Goal: Task Accomplishment & Management: Use online tool/utility

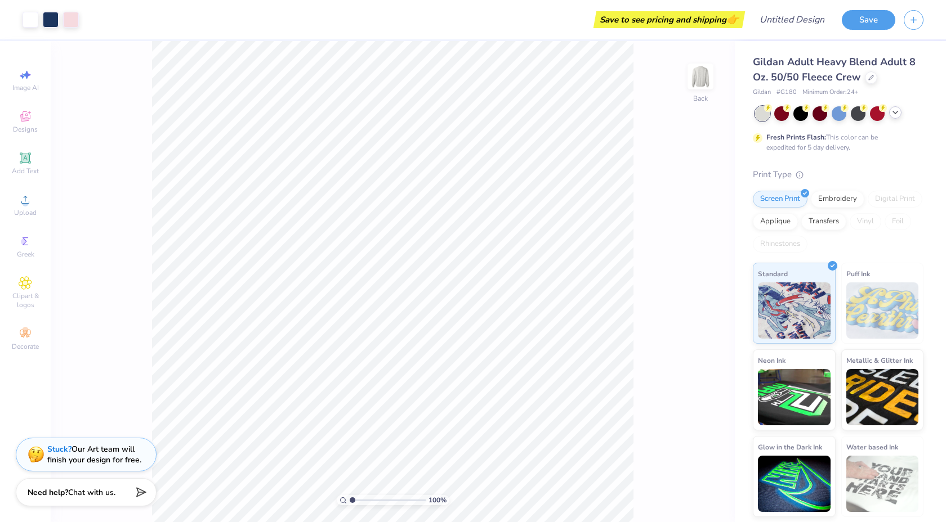
click at [894, 114] on icon at bounding box center [894, 112] width 9 height 9
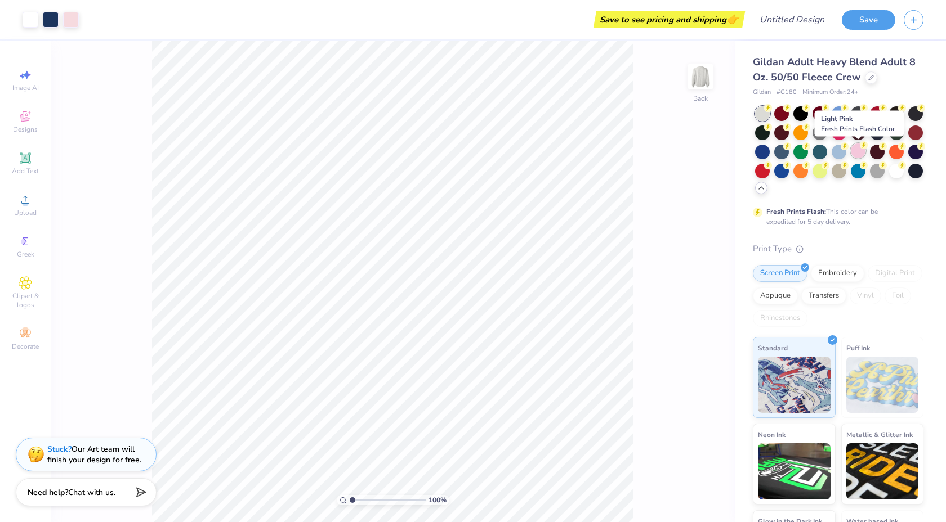
click at [857, 150] on div at bounding box center [857, 151] width 15 height 15
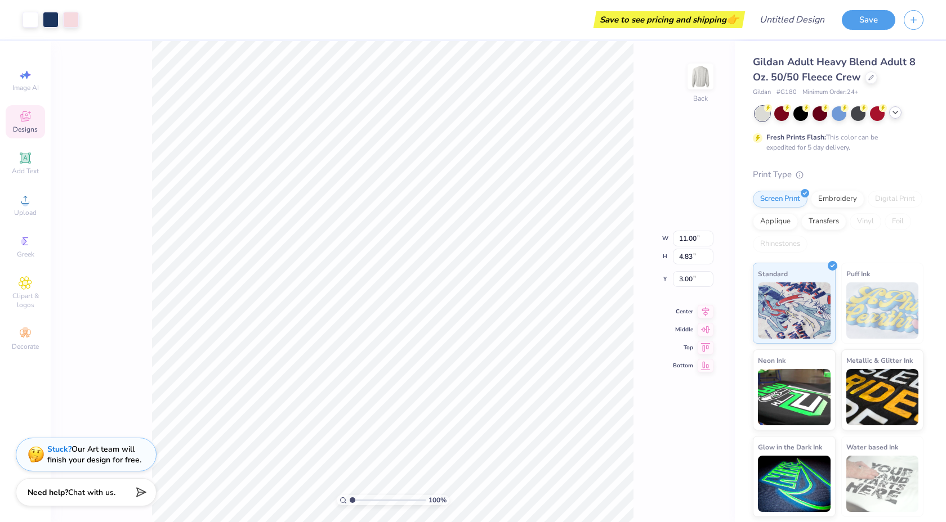
click at [894, 113] on icon at bounding box center [894, 112] width 9 height 9
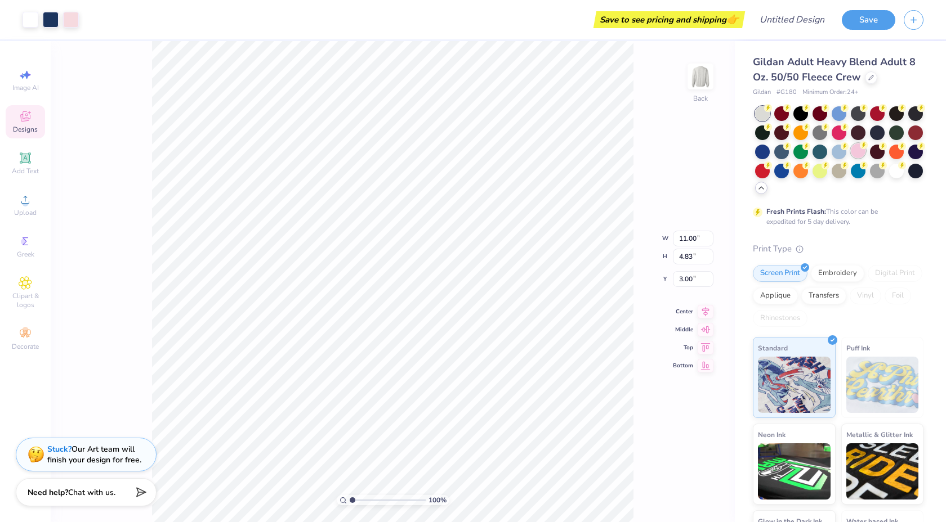
click at [855, 151] on div at bounding box center [857, 151] width 15 height 15
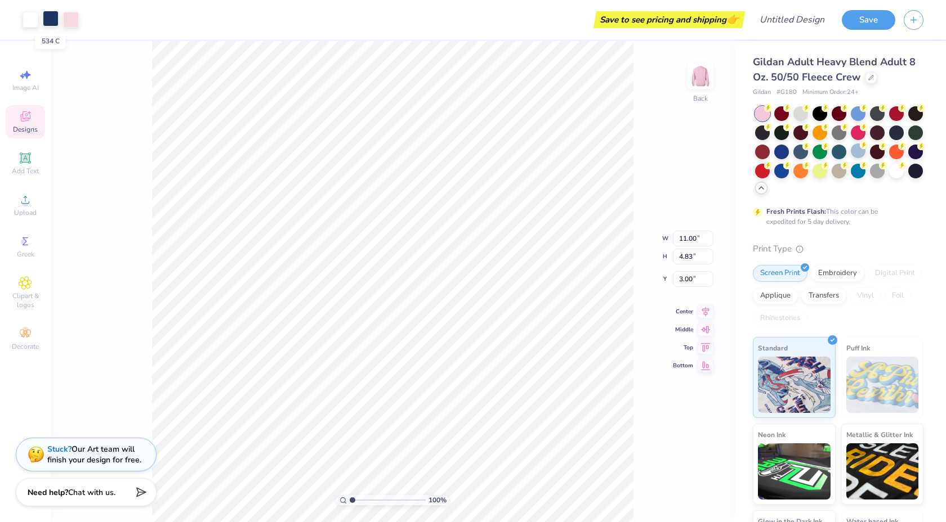
click at [53, 15] on div at bounding box center [51, 19] width 16 height 16
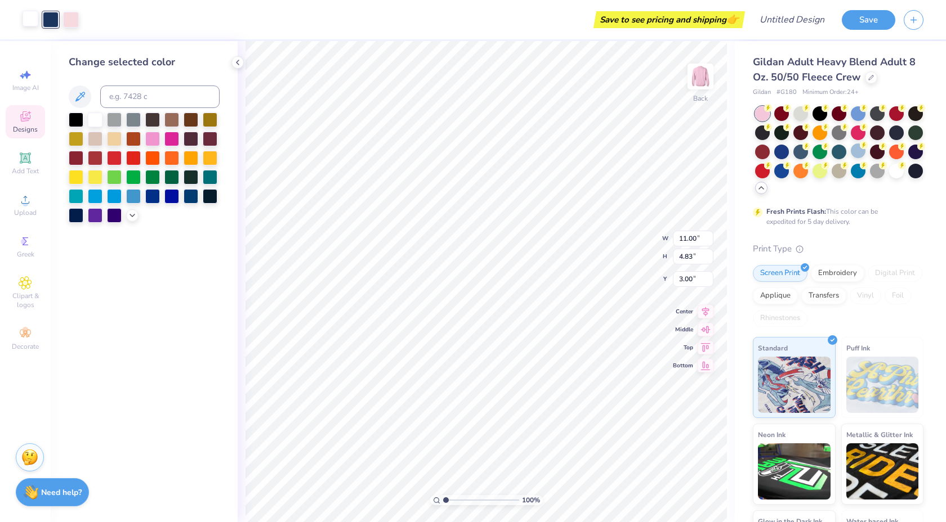
click at [34, 16] on div at bounding box center [31, 19] width 16 height 16
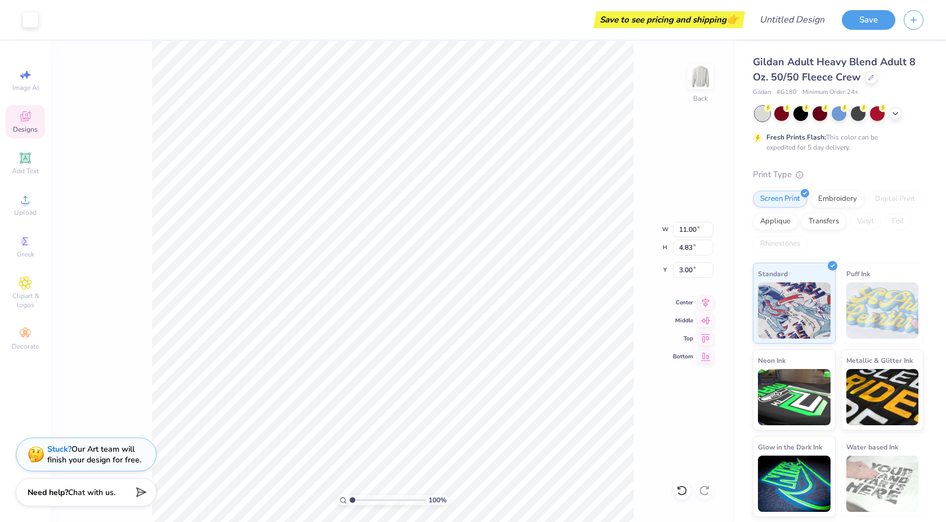
type input "10.81"
type input "4.61"
type input "3.09"
type input "11.00"
type input "4.83"
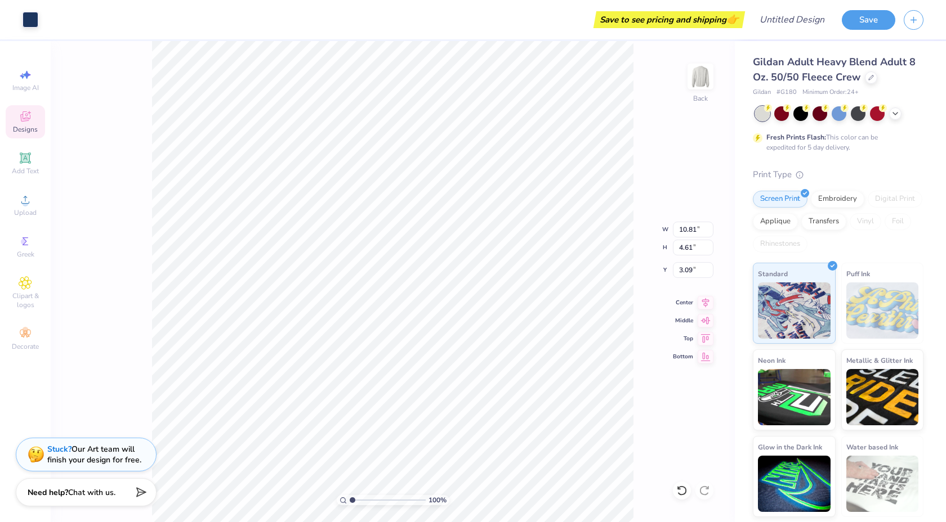
type input "3.00"
click at [29, 156] on icon at bounding box center [25, 158] width 11 height 11
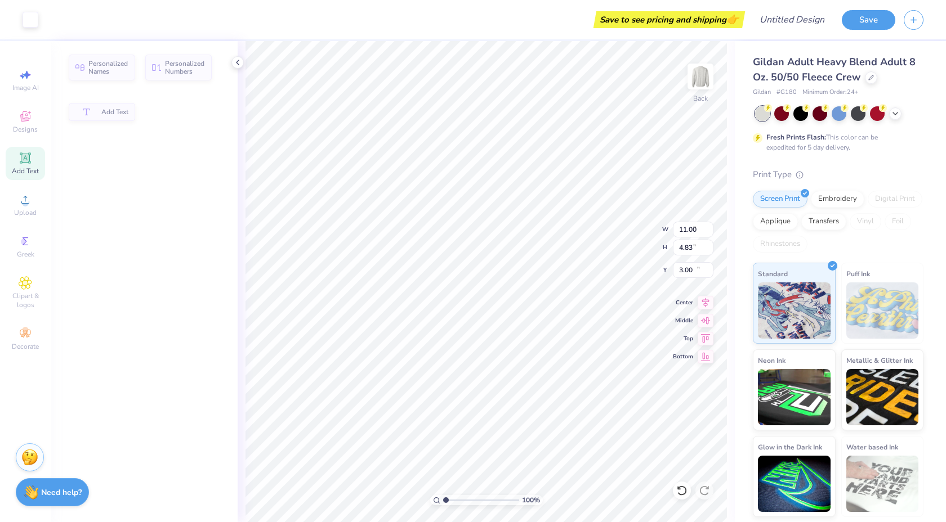
type input "5.89"
type input "1.71"
type input "11.02"
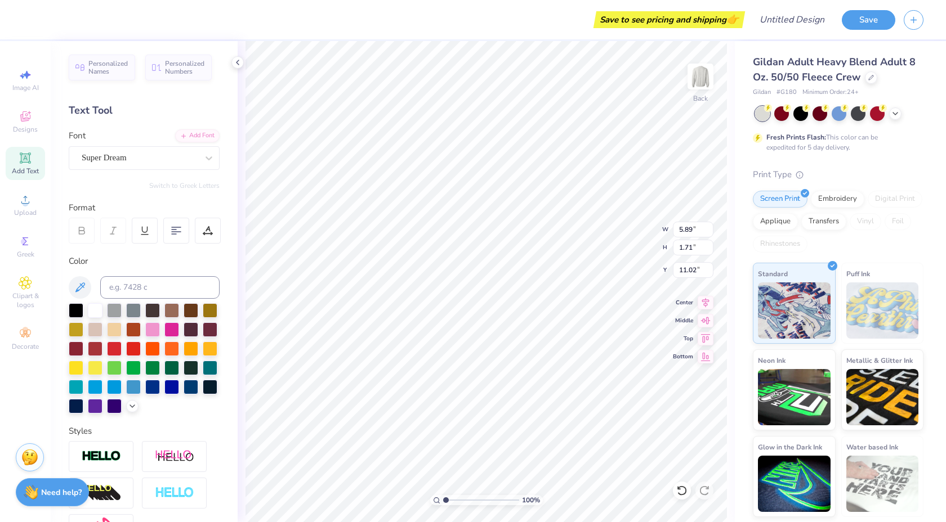
type input "10.81"
type input "4.61"
type input "3.09"
type input "5.89"
type input "1.71"
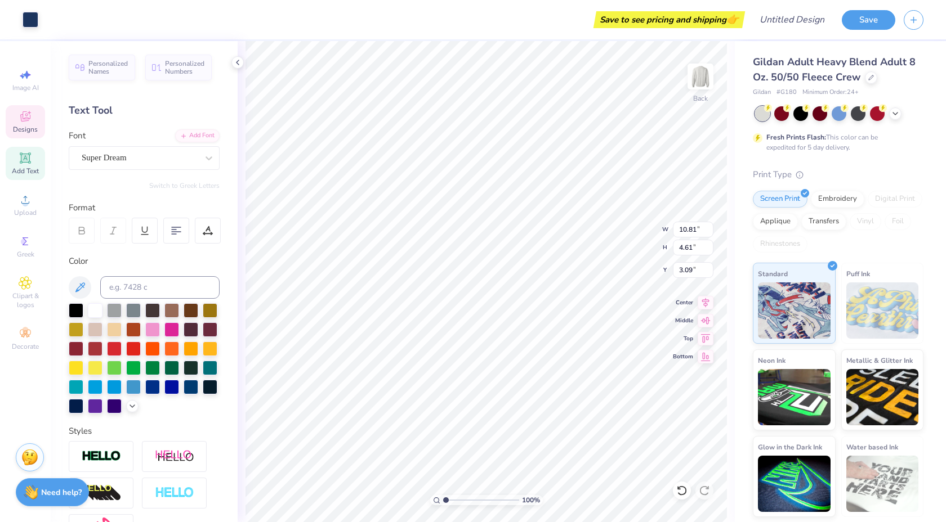
type input "11.02"
click at [894, 114] on icon at bounding box center [894, 112] width 9 height 9
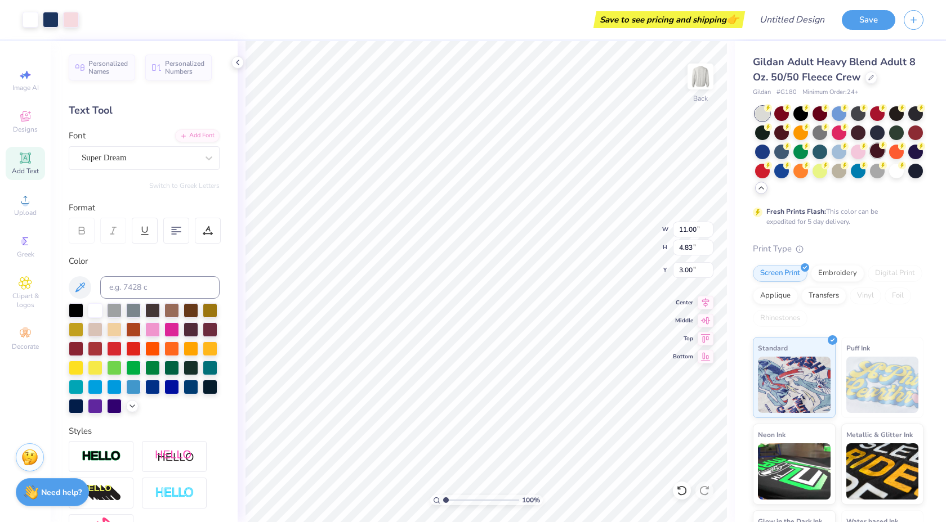
click at [870, 151] on div at bounding box center [877, 151] width 15 height 15
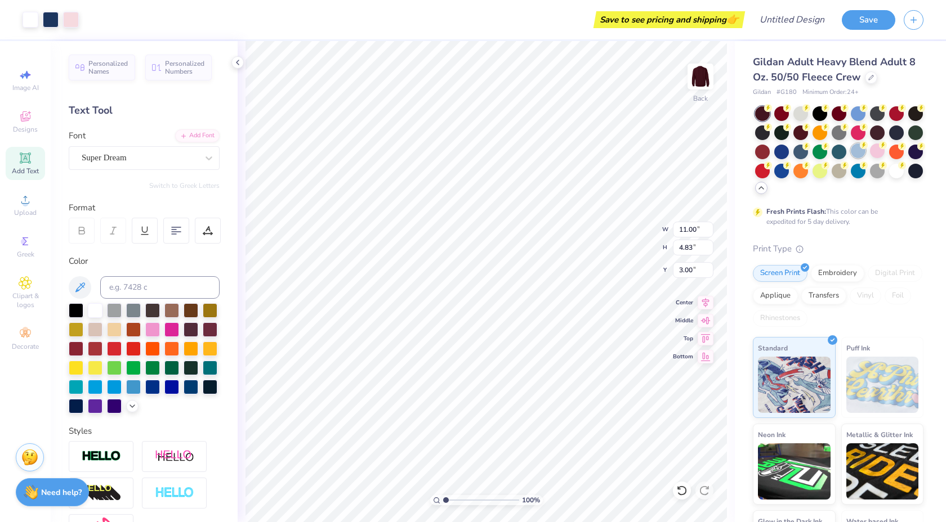
click at [859, 149] on div at bounding box center [857, 151] width 15 height 15
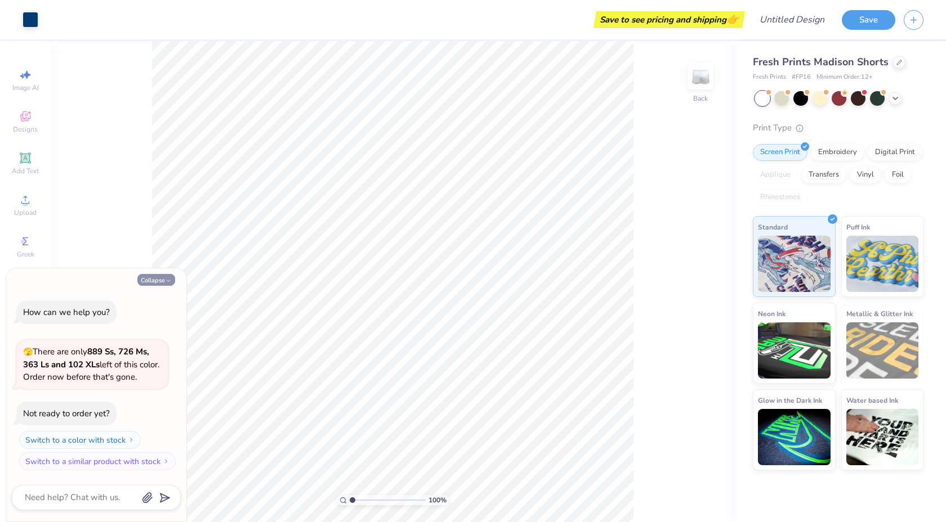
click at [160, 277] on button "Collapse" at bounding box center [156, 280] width 38 height 12
type textarea "x"
